Goal: Task Accomplishment & Management: Manage account settings

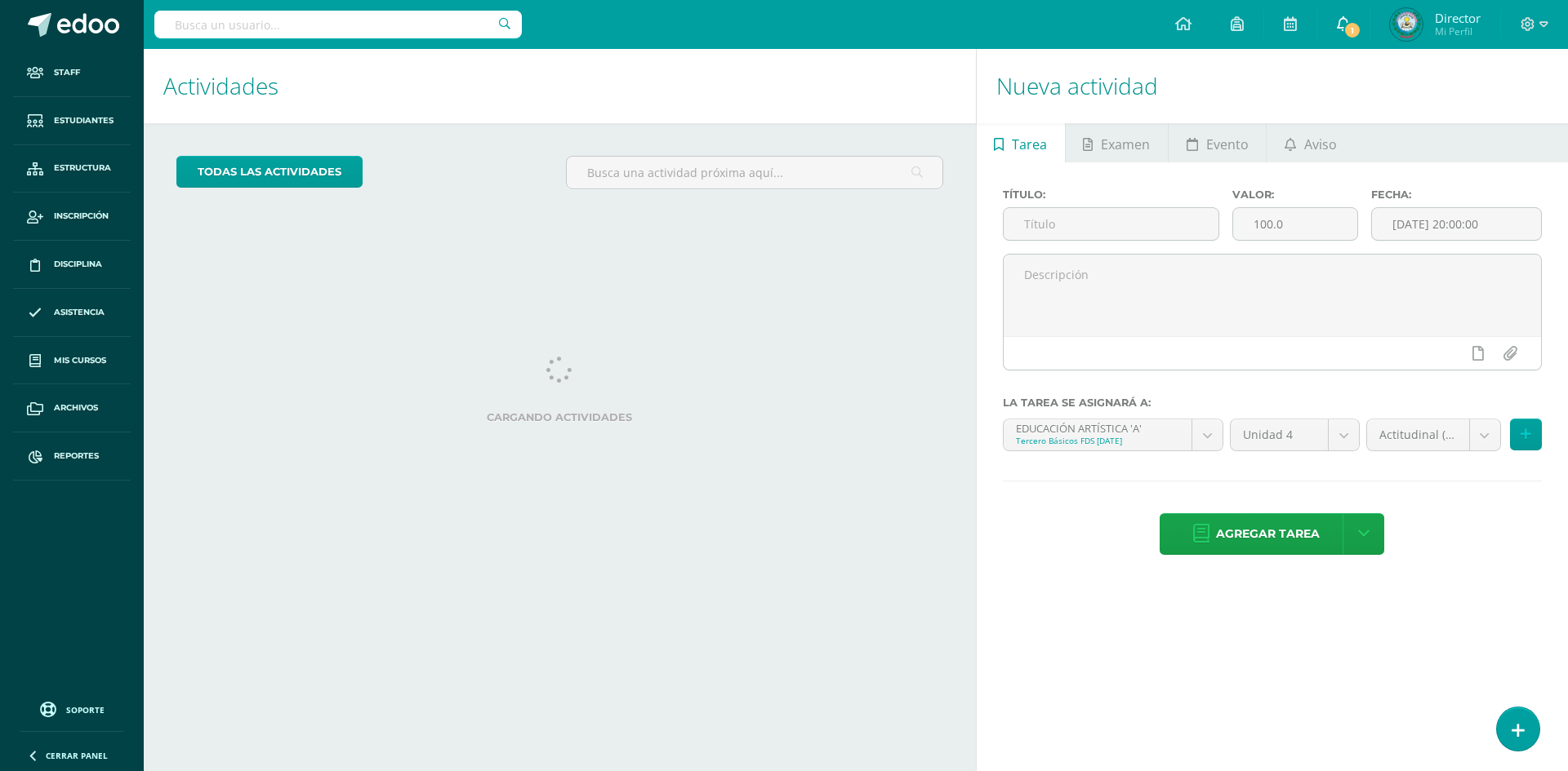
click at [1354, 26] on span "1" at bounding box center [1353, 30] width 18 height 18
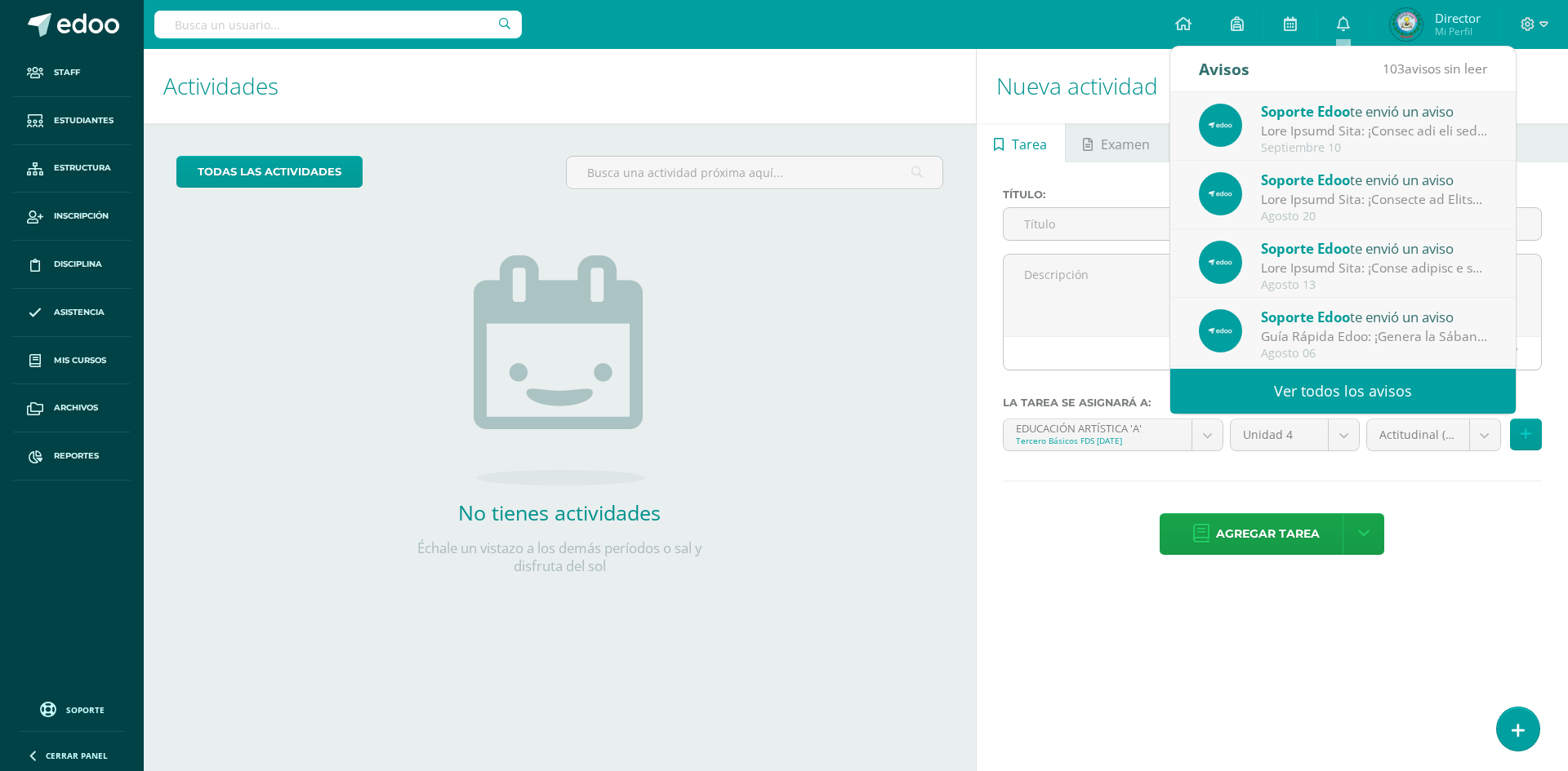
click at [893, 33] on div "Configuración Configuración del Colegio Cerrar sesión Director Mi Perfil 1 0 Mi…" at bounding box center [856, 24] width 1424 height 49
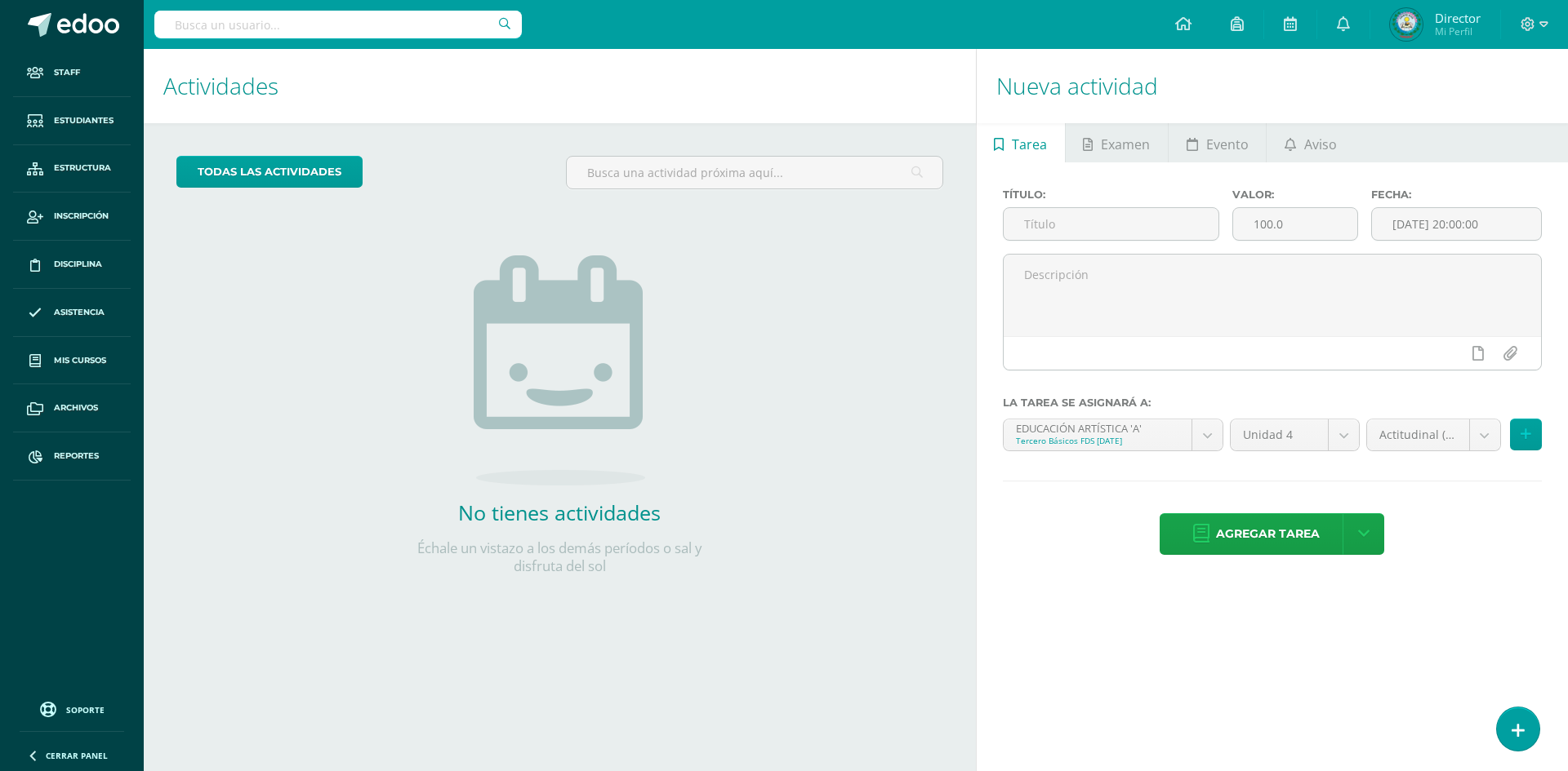
click at [311, 18] on input "text" at bounding box center [337, 25] width 368 height 28
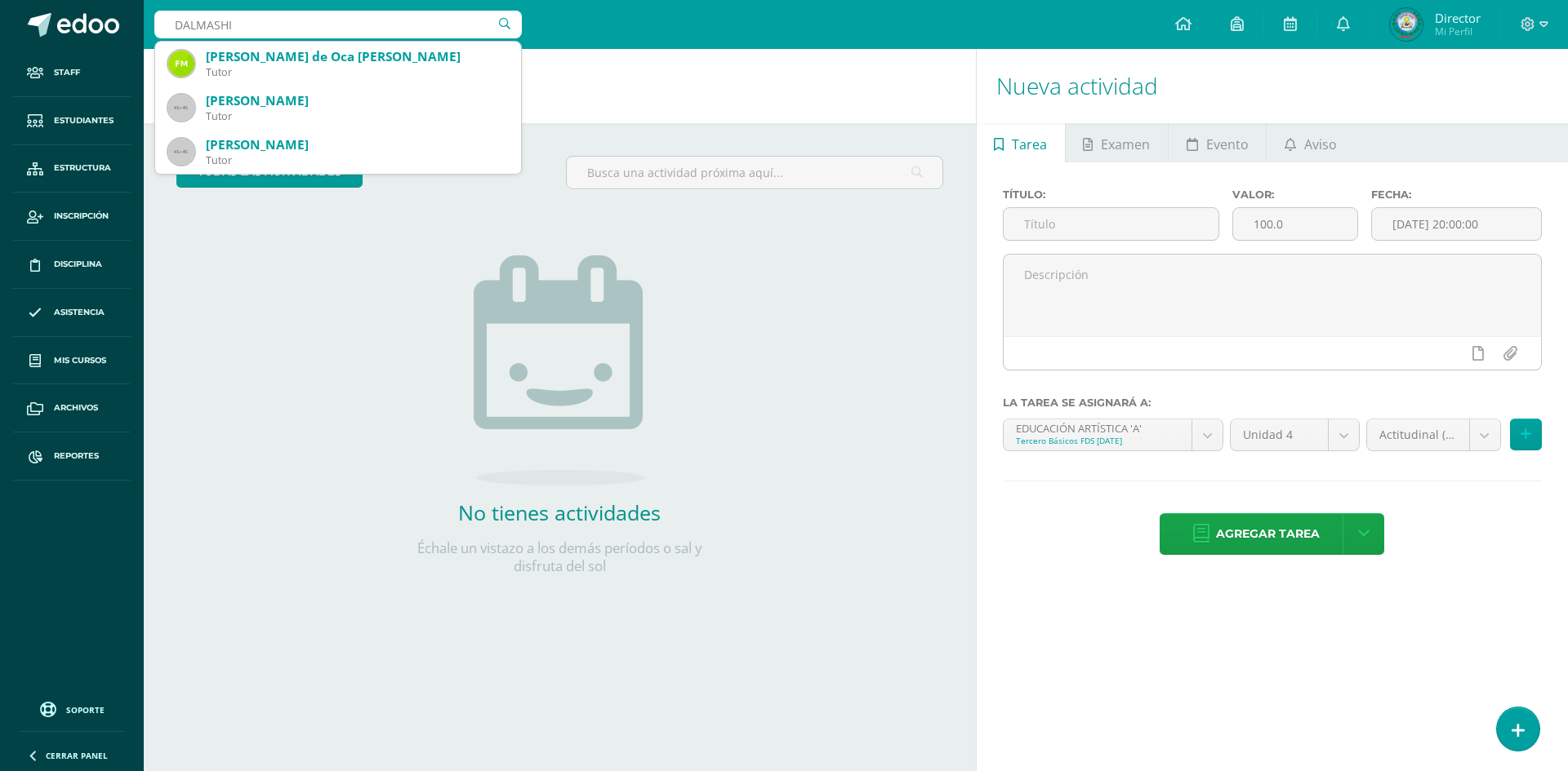
type input "DALMASHIO"
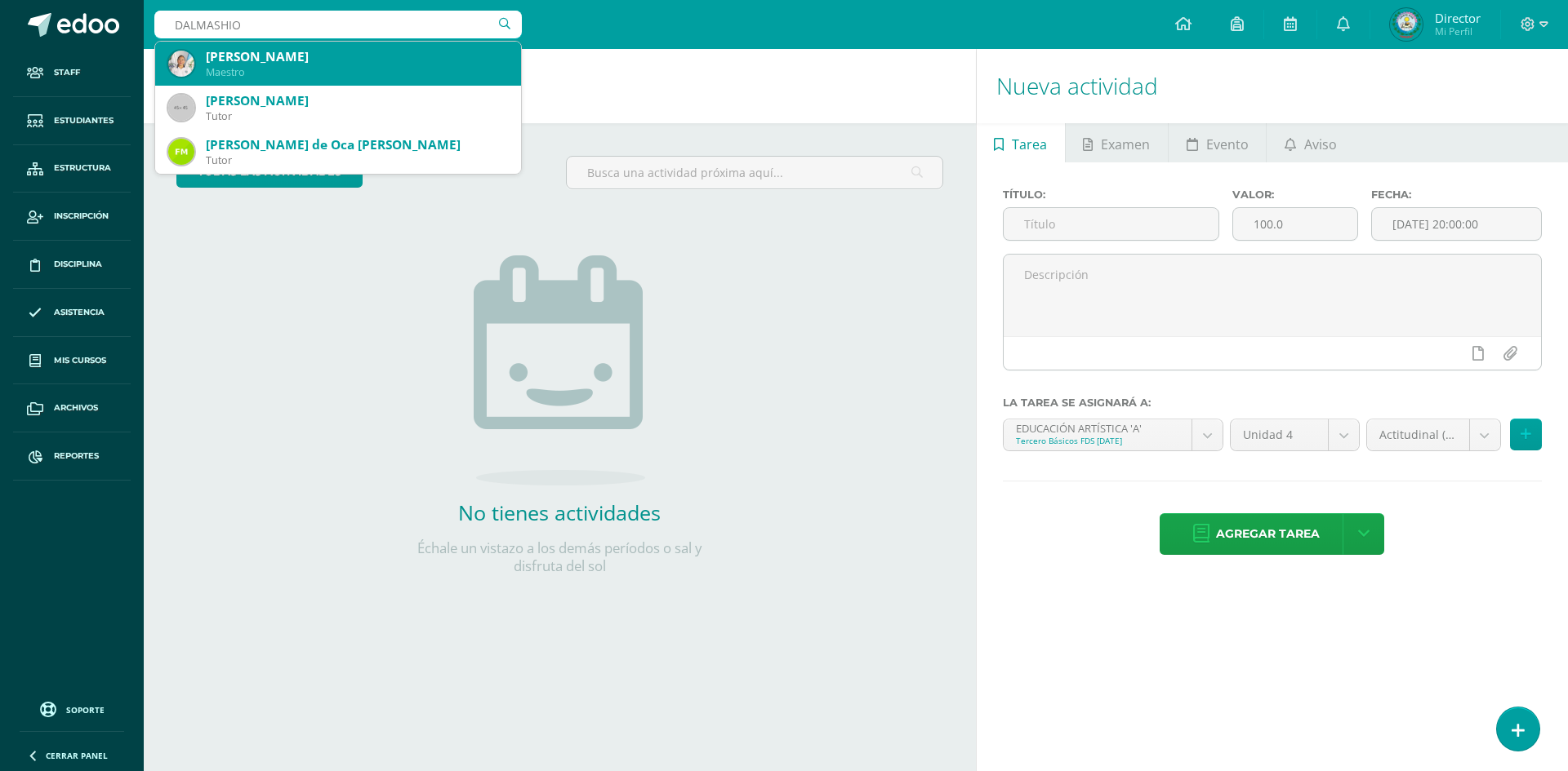
click at [273, 58] on div "Dalma Shiomara González Sanchez" at bounding box center [356, 57] width 302 height 17
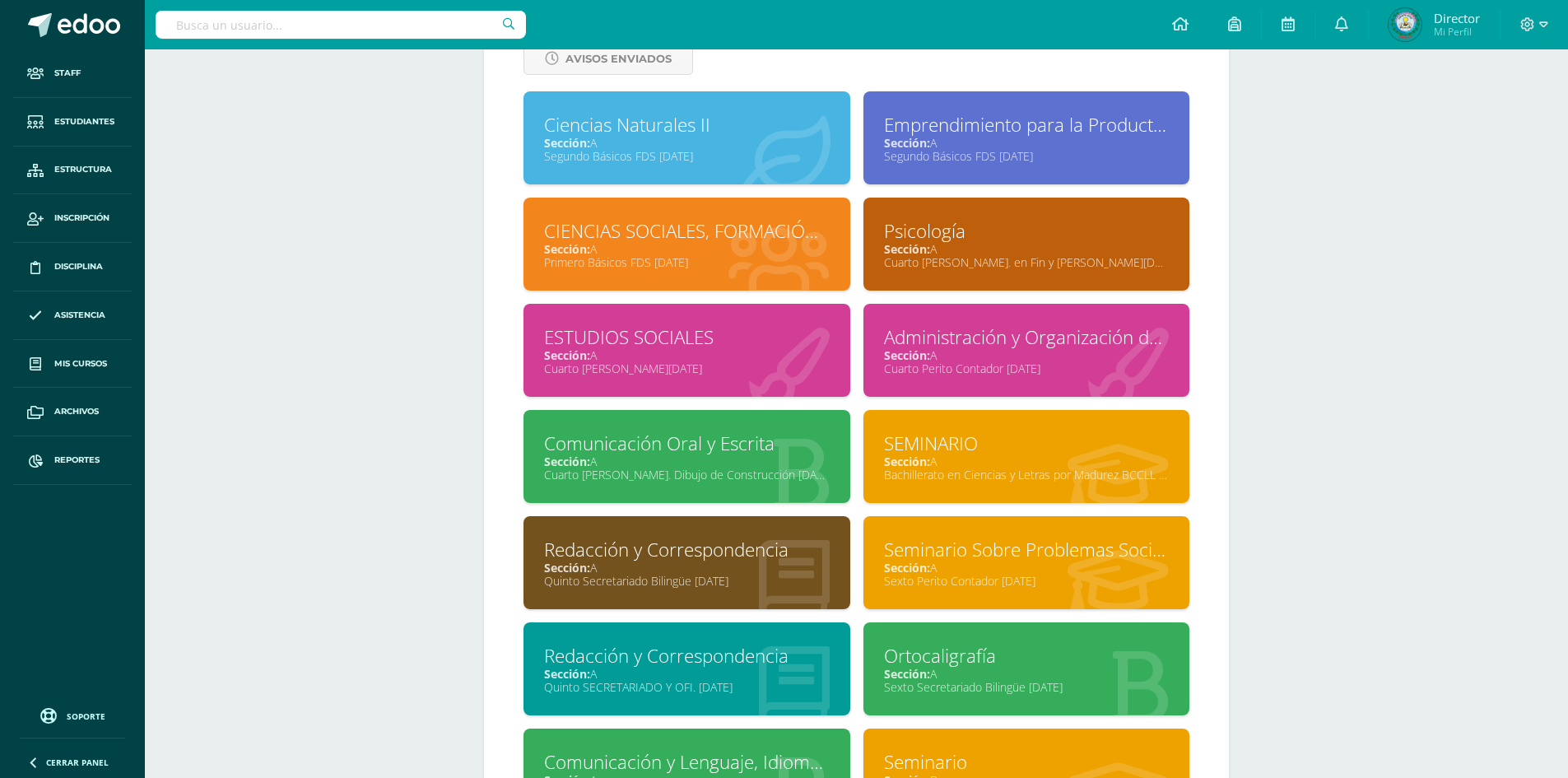
scroll to position [681, 0]
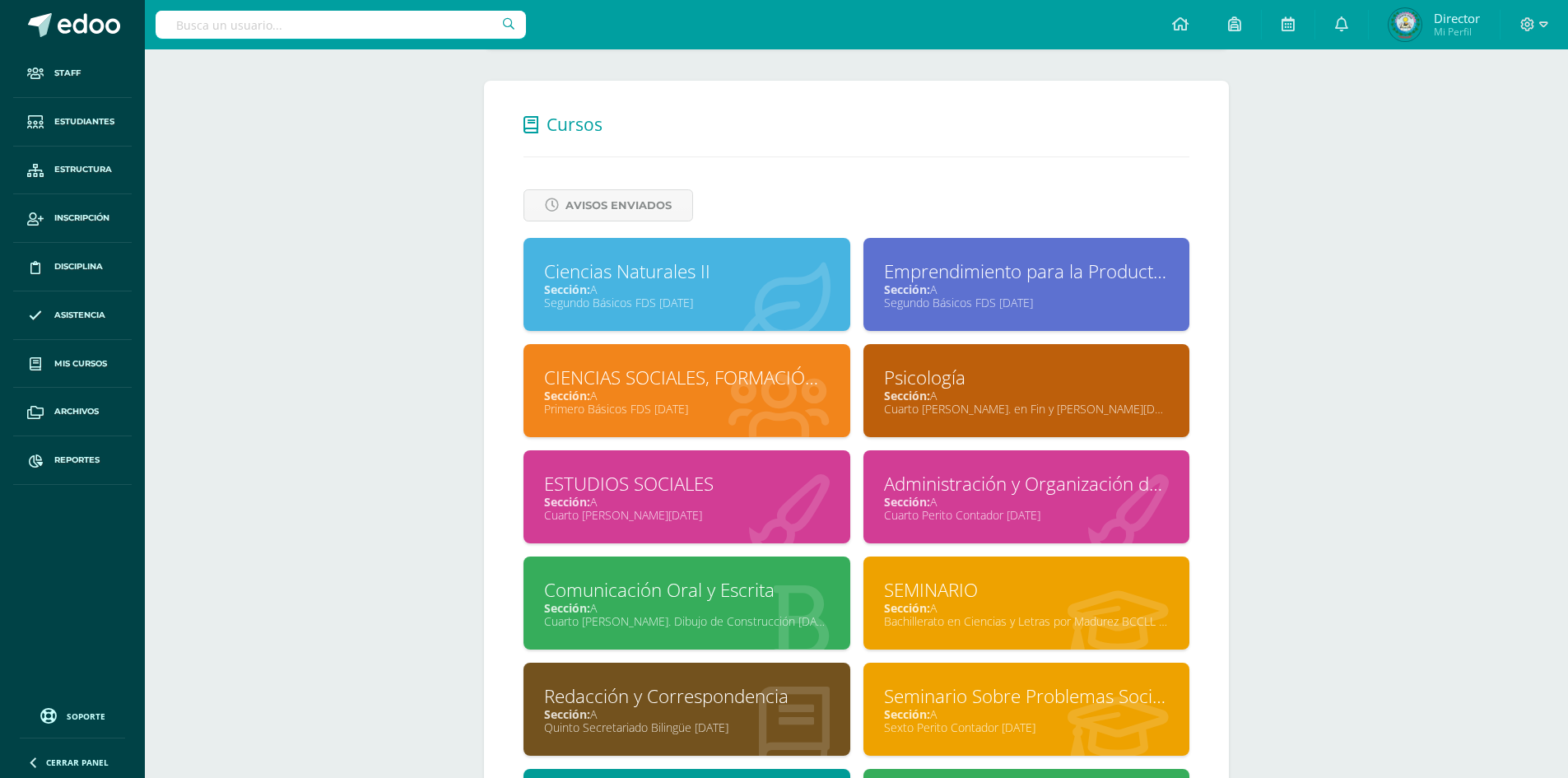
click at [629, 364] on div "CIENCIAS SOCIALES, FORMACIÓN CIUDADANA E INTERCULTURALIDAD" at bounding box center [687, 377] width 286 height 26
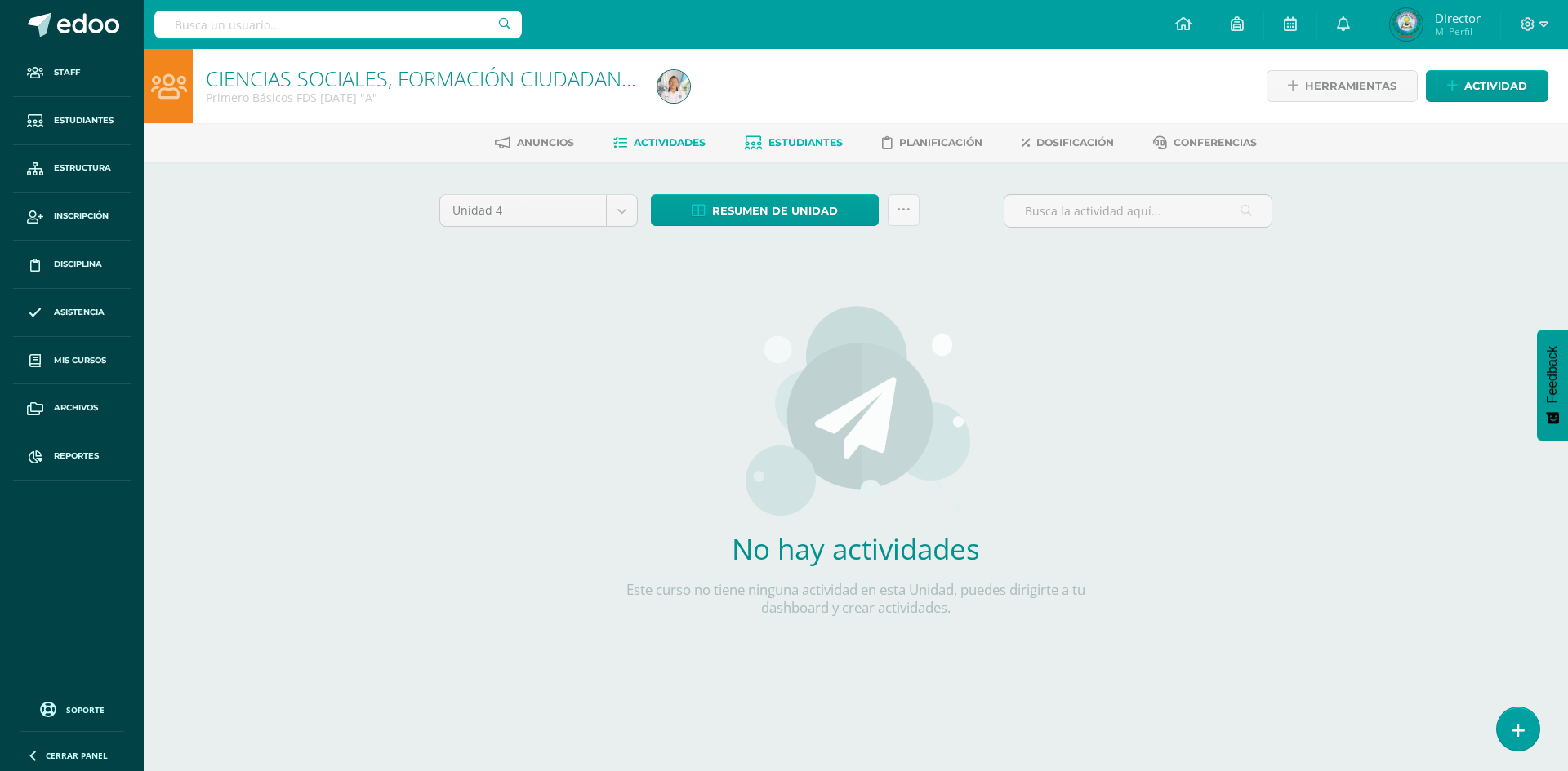
click at [770, 146] on span "Estudiantes" at bounding box center [805, 142] width 74 height 12
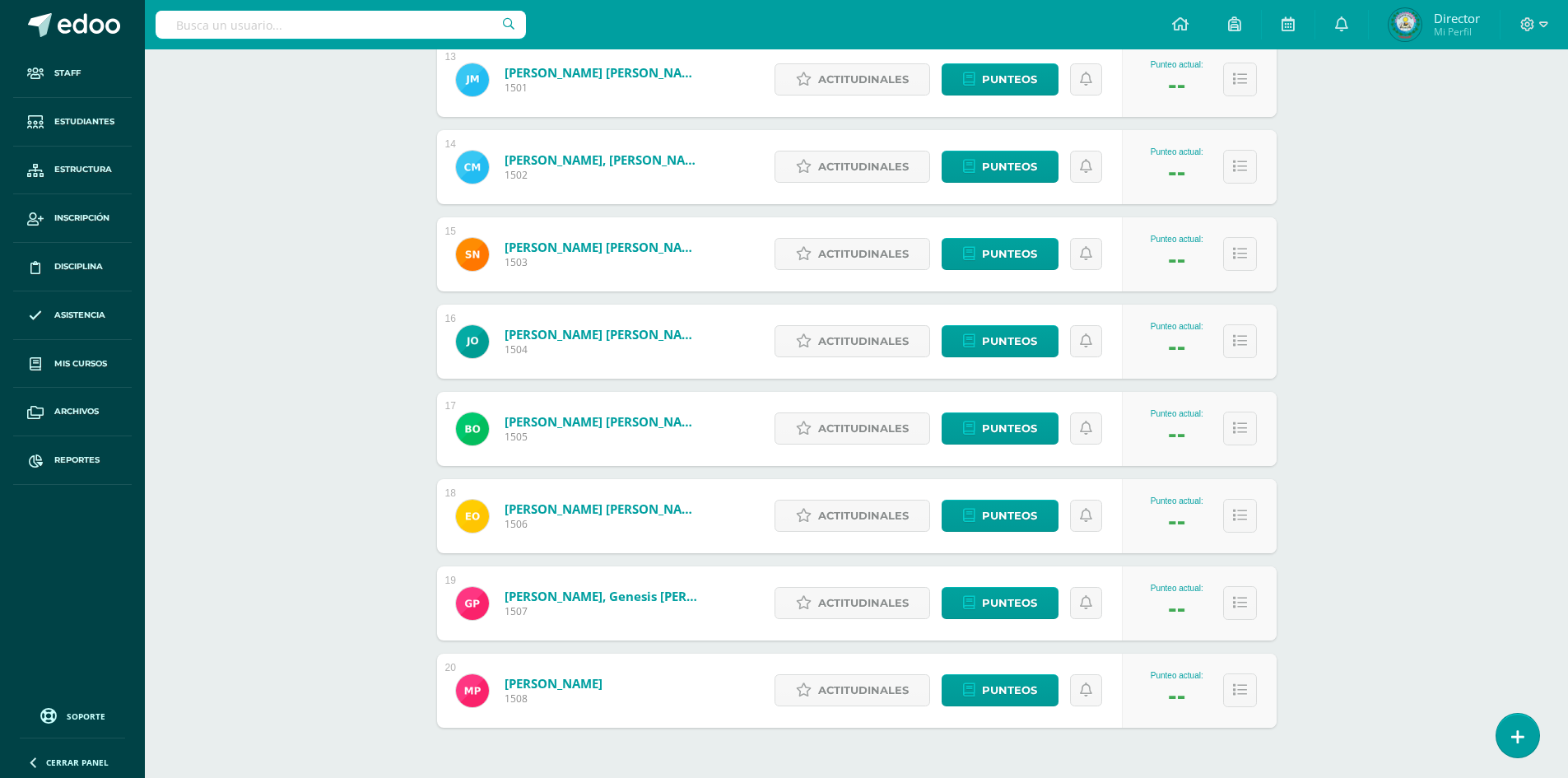
scroll to position [1334, 0]
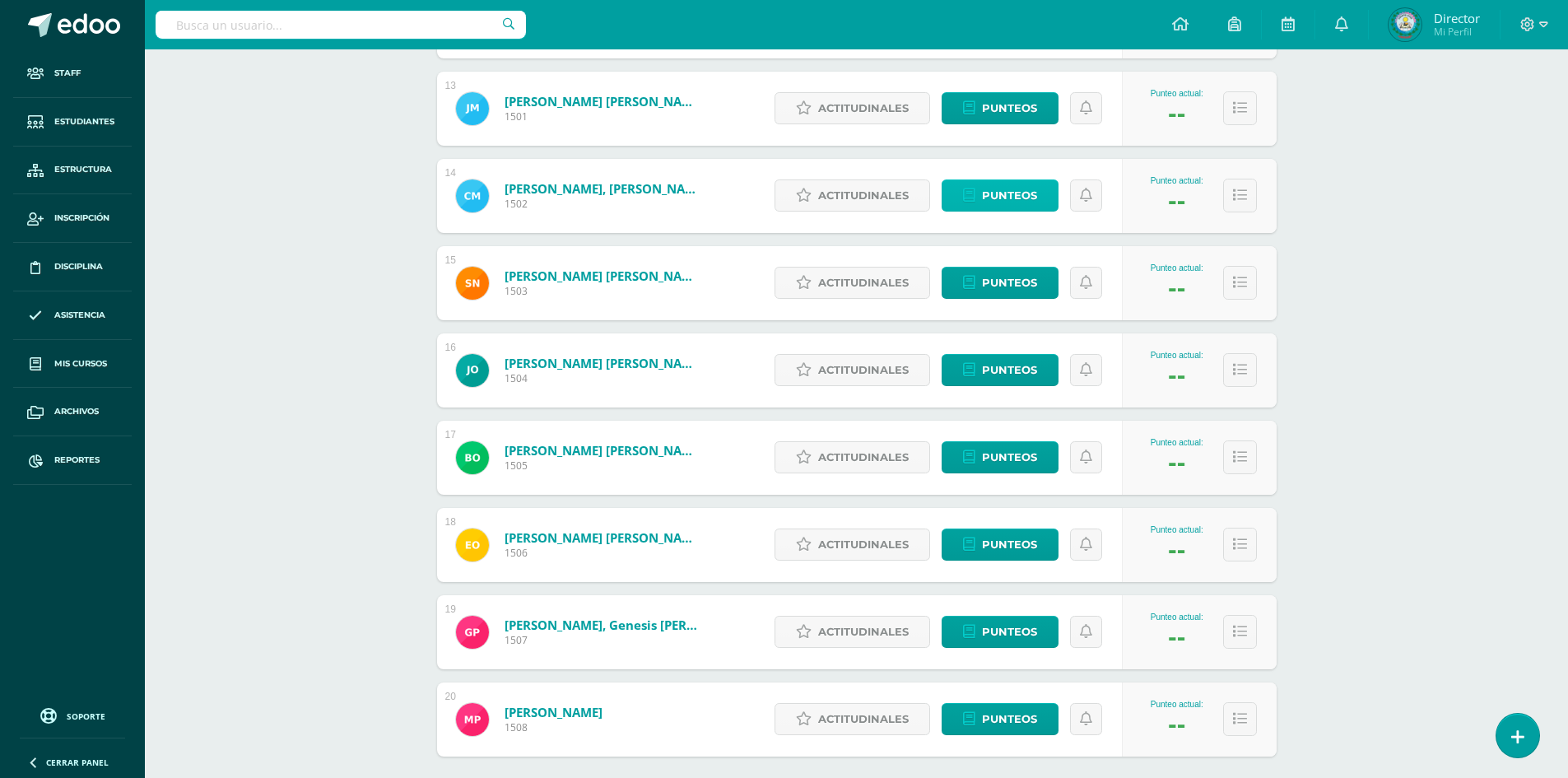
click at [990, 198] on span "Punteos" at bounding box center [1010, 195] width 55 height 31
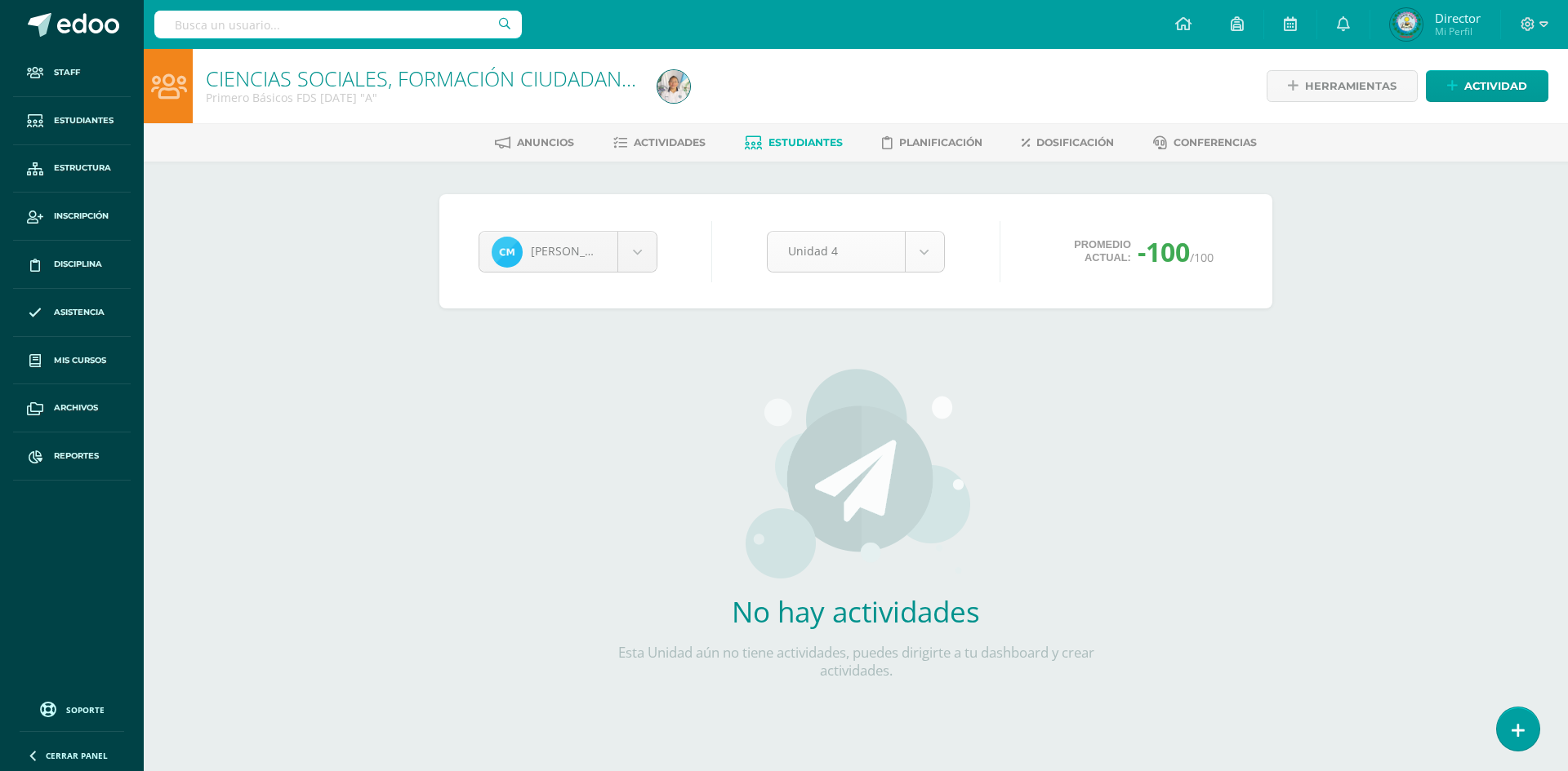
click at [903, 257] on body "Staff Estudiantes Estructura Inscripción Disciplina Asistencia Mis cursos Archi…" at bounding box center [784, 381] width 1568 height 764
select select "Unidad 1"
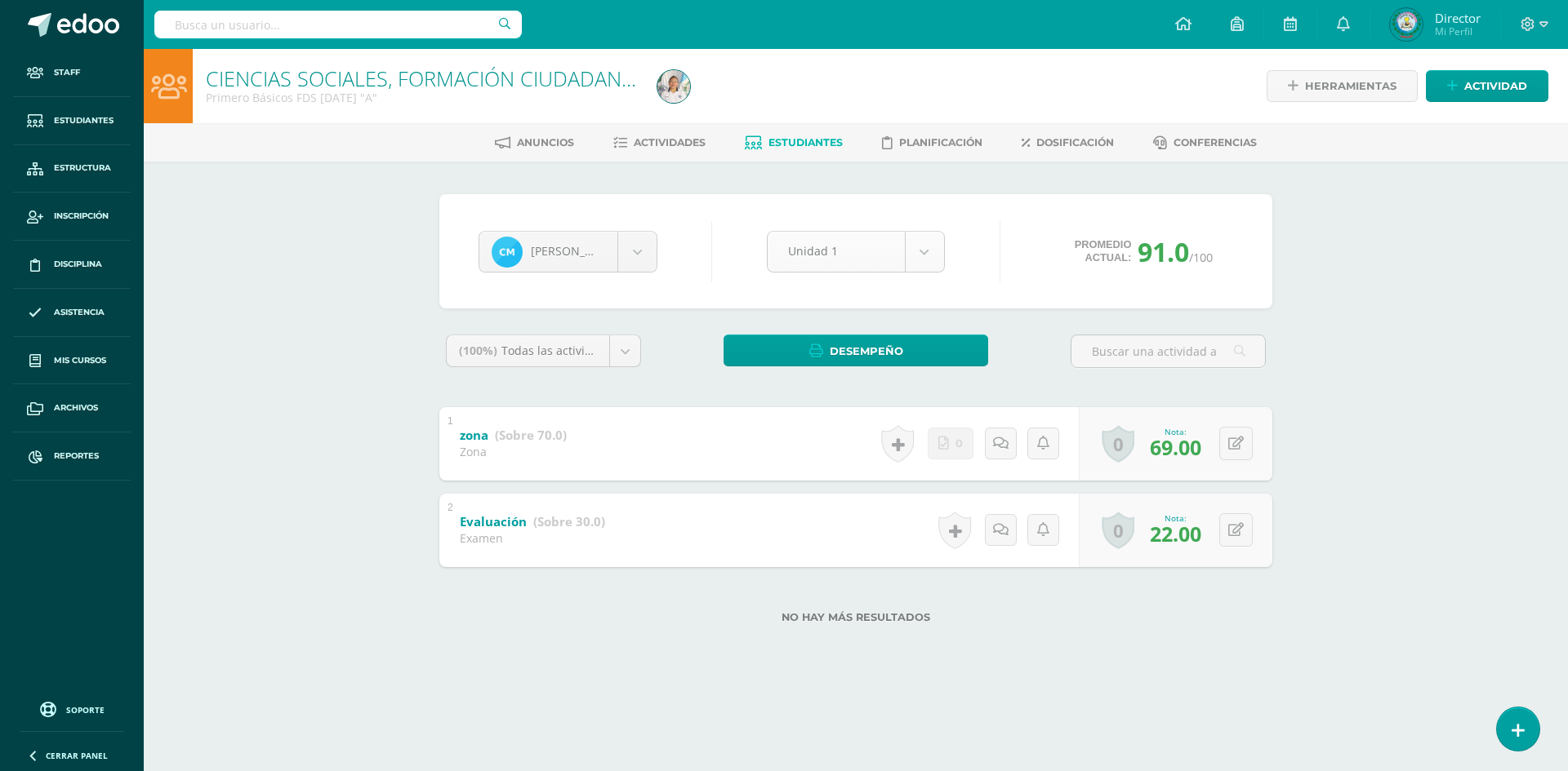
click at [917, 254] on body "Staff Estudiantes Estructura Inscripción Disciplina Asistencia Mis cursos Archi…" at bounding box center [784, 337] width 1568 height 676
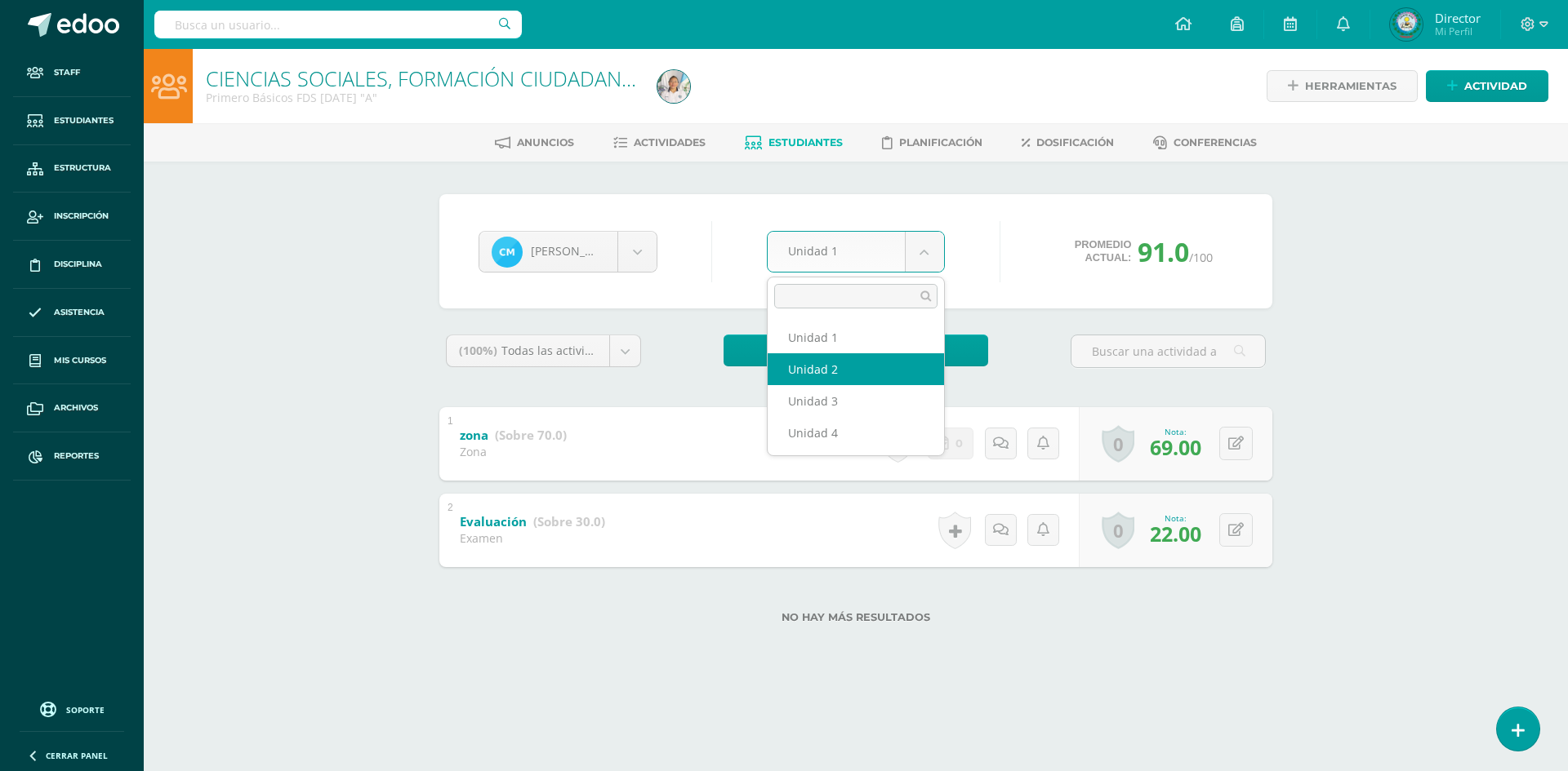
select select "Unidad 2"
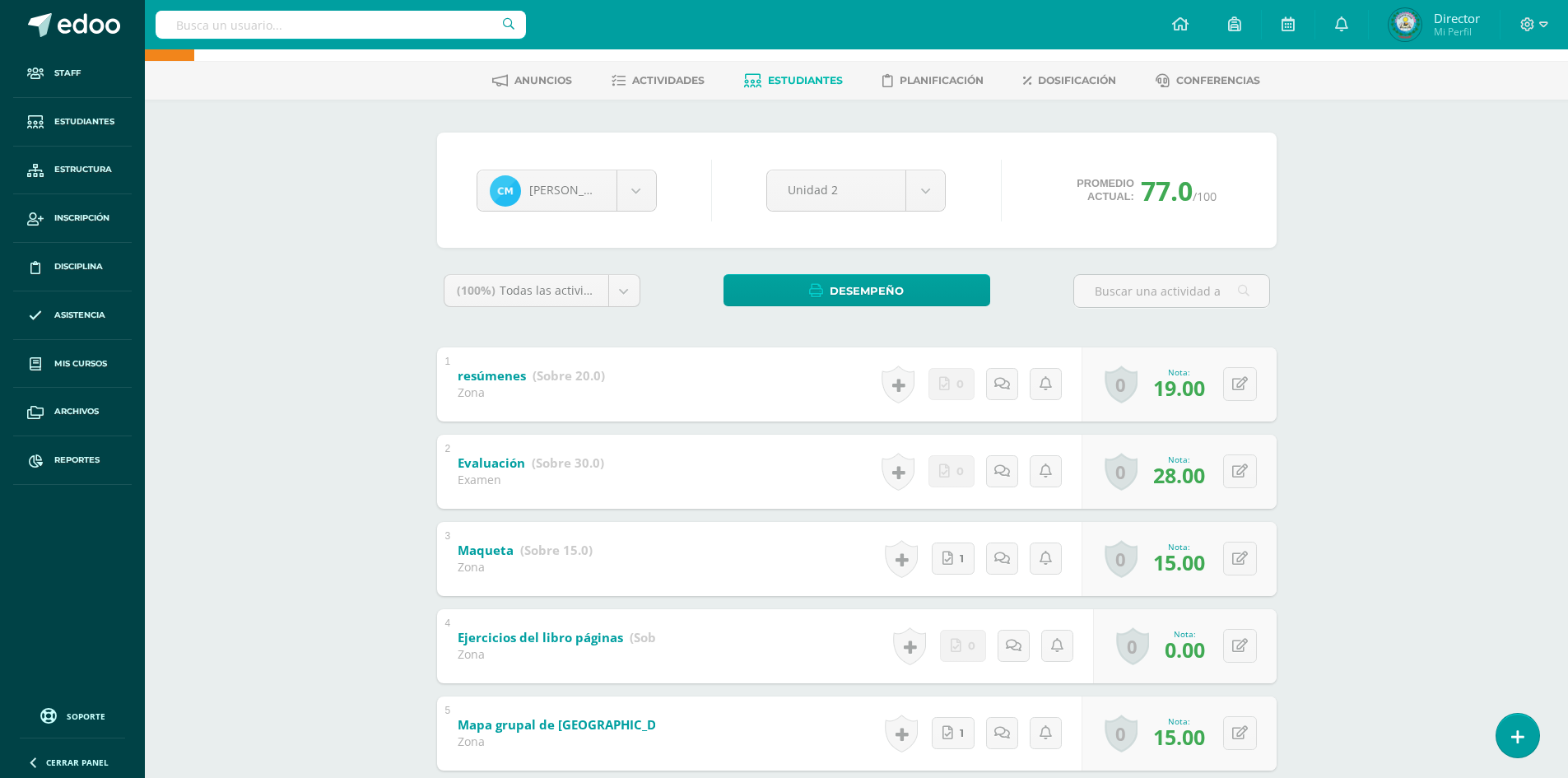
scroll to position [166, 0]
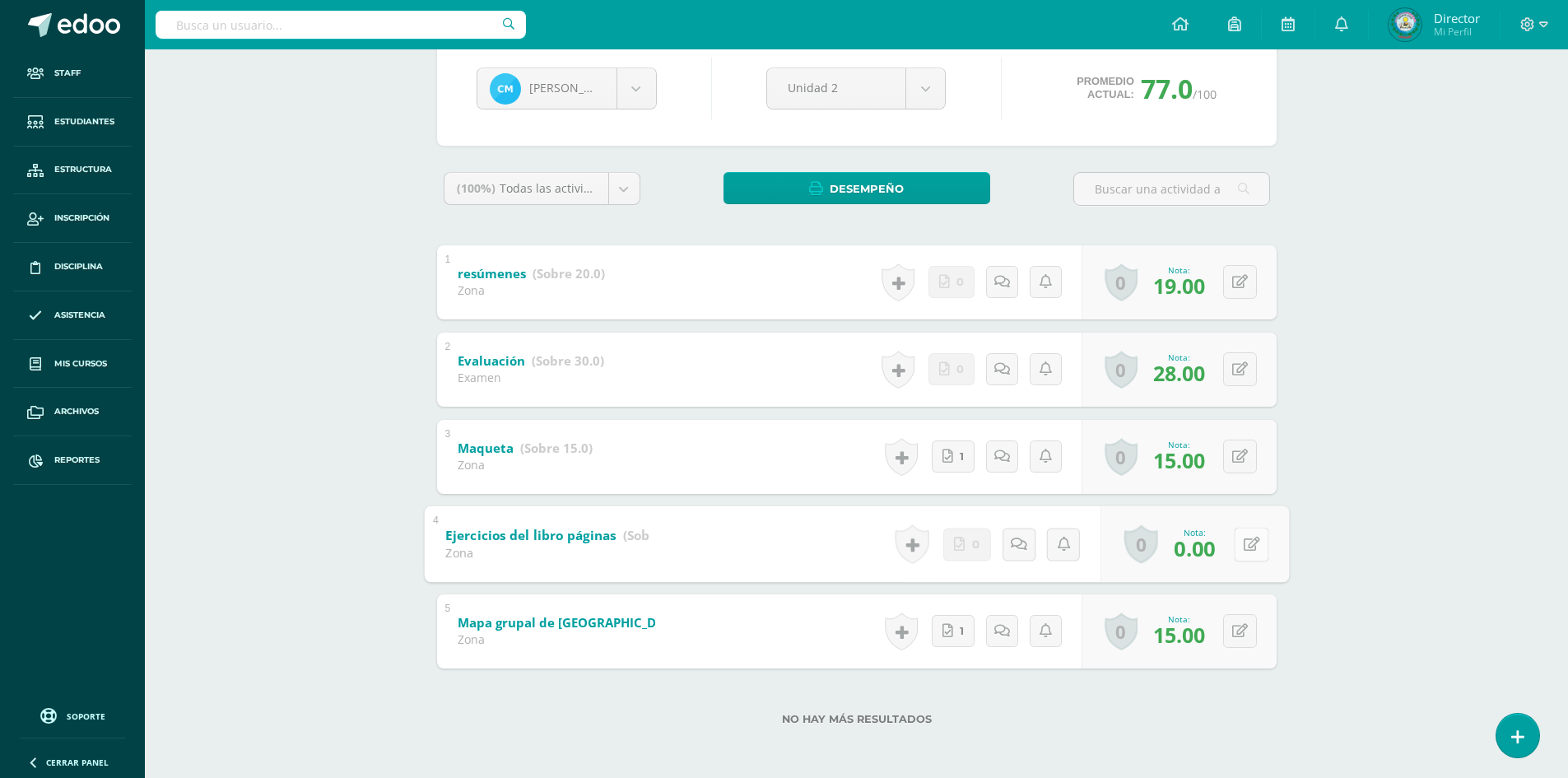
click at [1244, 537] on icon at bounding box center [1252, 544] width 17 height 14
type input "19"
click at [1212, 553] on icon at bounding box center [1207, 550] width 15 height 14
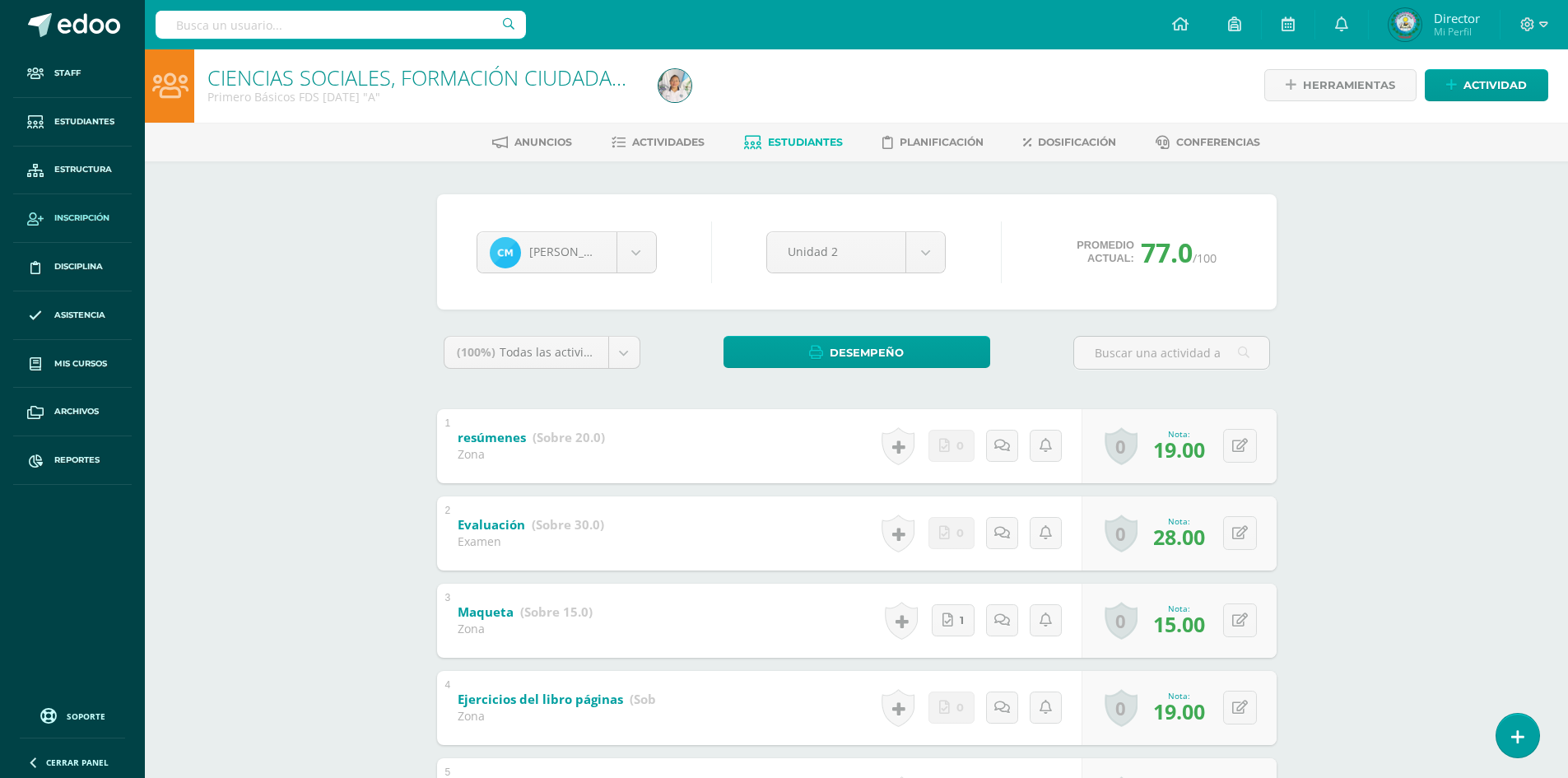
scroll to position [0, 0]
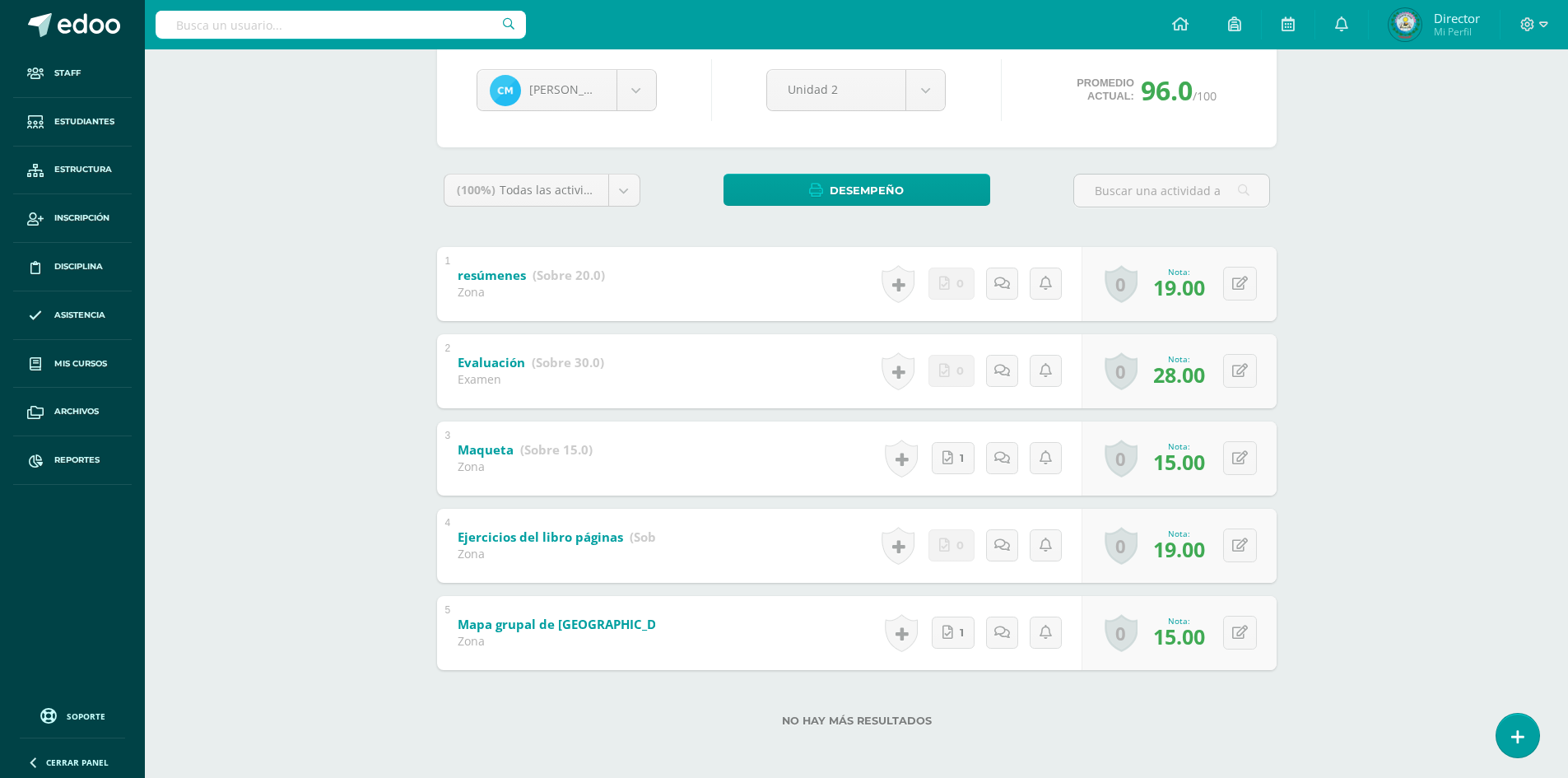
scroll to position [166, 0]
click at [1229, 550] on div "0 Logros Logros obtenidos Aún no hay logros agregados Nota: 19.00" at bounding box center [1179, 545] width 195 height 74
click at [1241, 543] on button at bounding box center [1251, 544] width 34 height 34
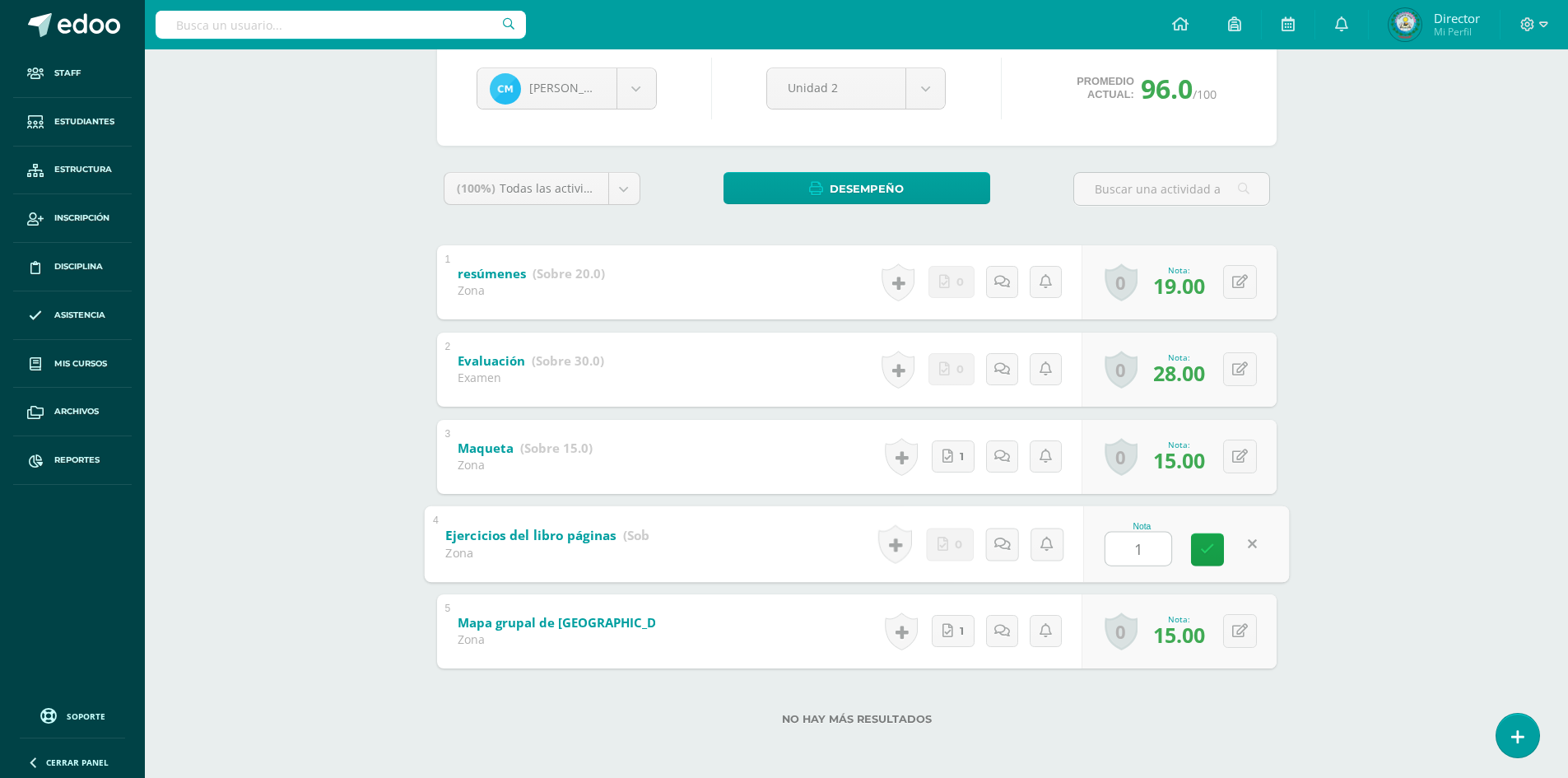
type input "15"
click at [1208, 543] on icon at bounding box center [1207, 550] width 15 height 14
